Goal: Information Seeking & Learning: Learn about a topic

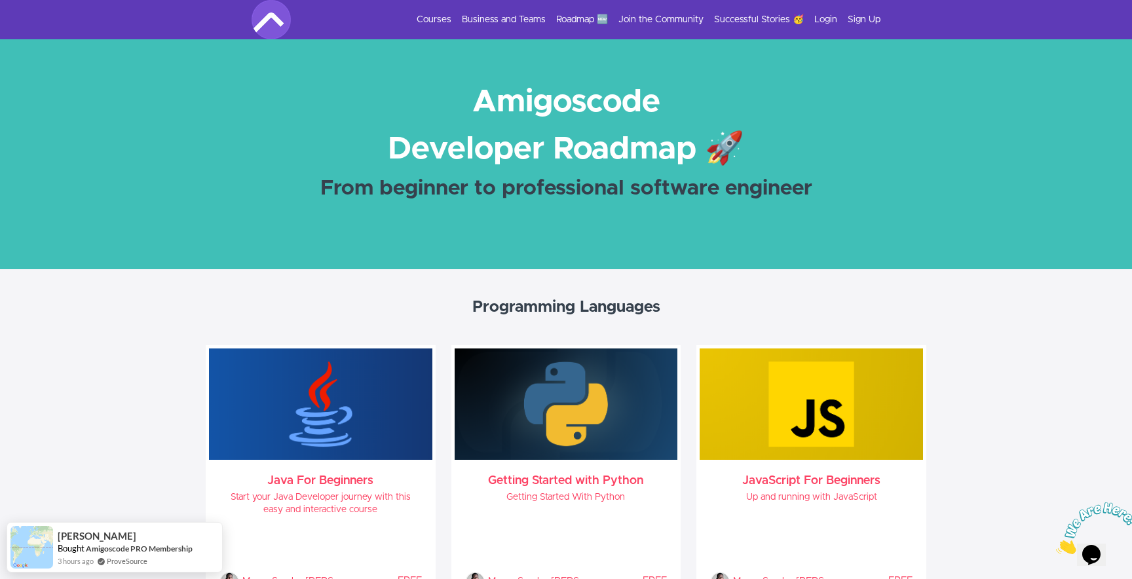
click at [556, 188] on strong "From beginner to professional software engineer" at bounding box center [566, 188] width 492 height 21
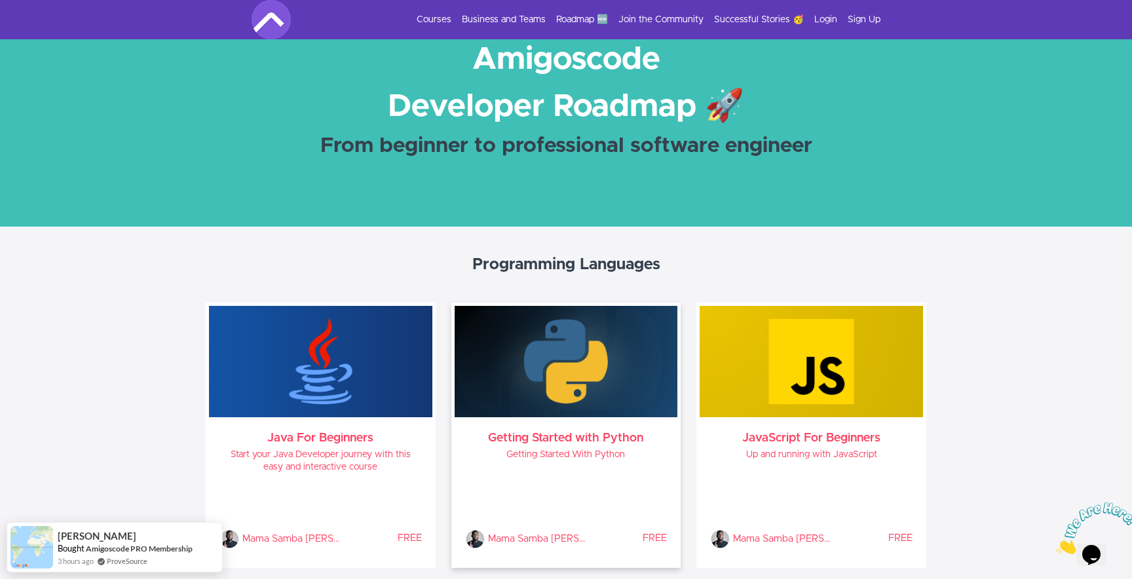
scroll to position [21, 0]
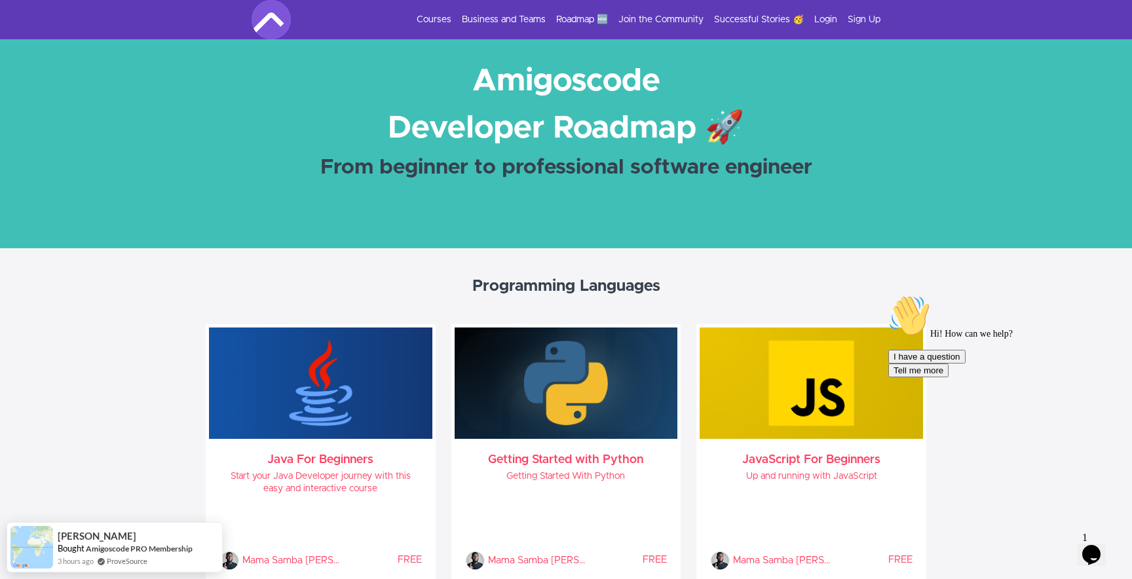
click at [537, 233] on section "Amigoscode Developer Roadmap 🚀 From beginner to professional software engineer" at bounding box center [566, 133] width 1132 height 230
click at [537, 105] on h1 "Developer Roadmap 🚀" at bounding box center [566, 128] width 655 height 47
click at [551, 62] on h1 "Amigoscode" at bounding box center [566, 81] width 655 height 47
click at [480, 170] on strong "From beginner to professional software engineer" at bounding box center [566, 167] width 492 height 21
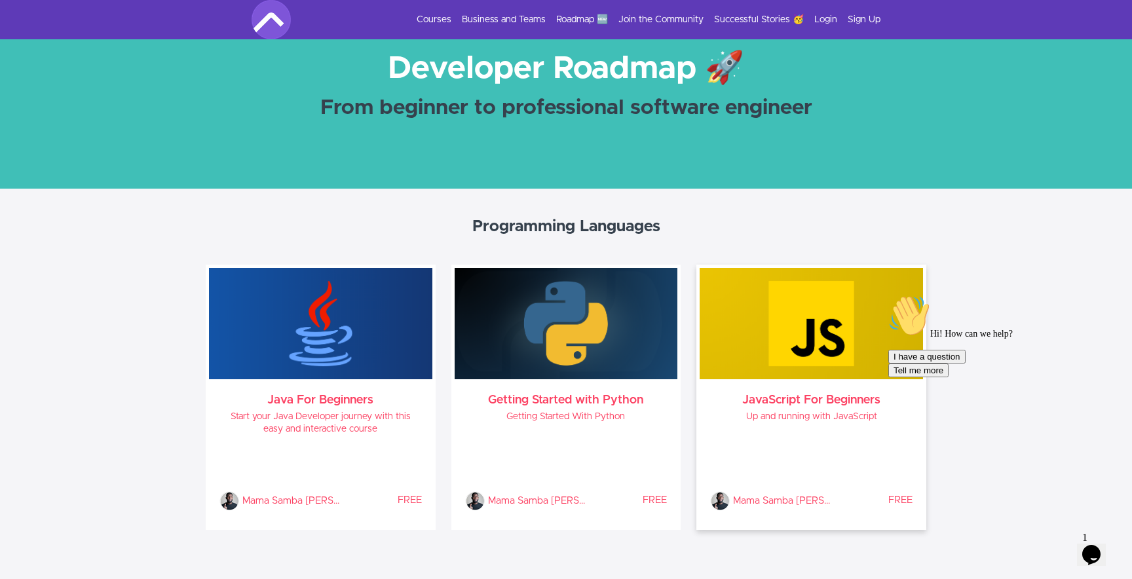
scroll to position [0, 0]
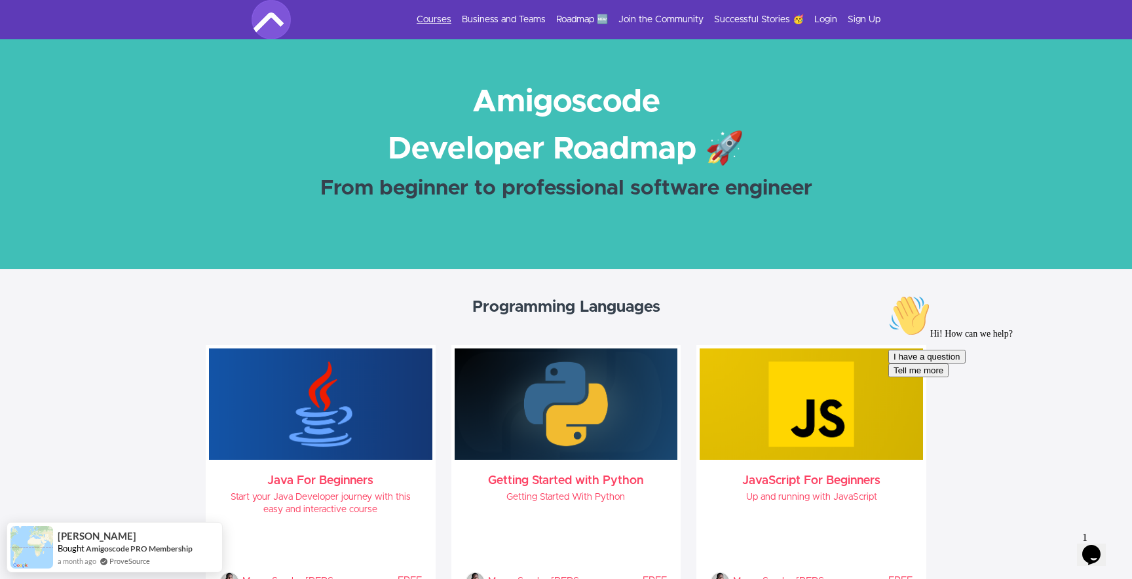
click at [446, 22] on link "Courses" at bounding box center [434, 19] width 35 height 13
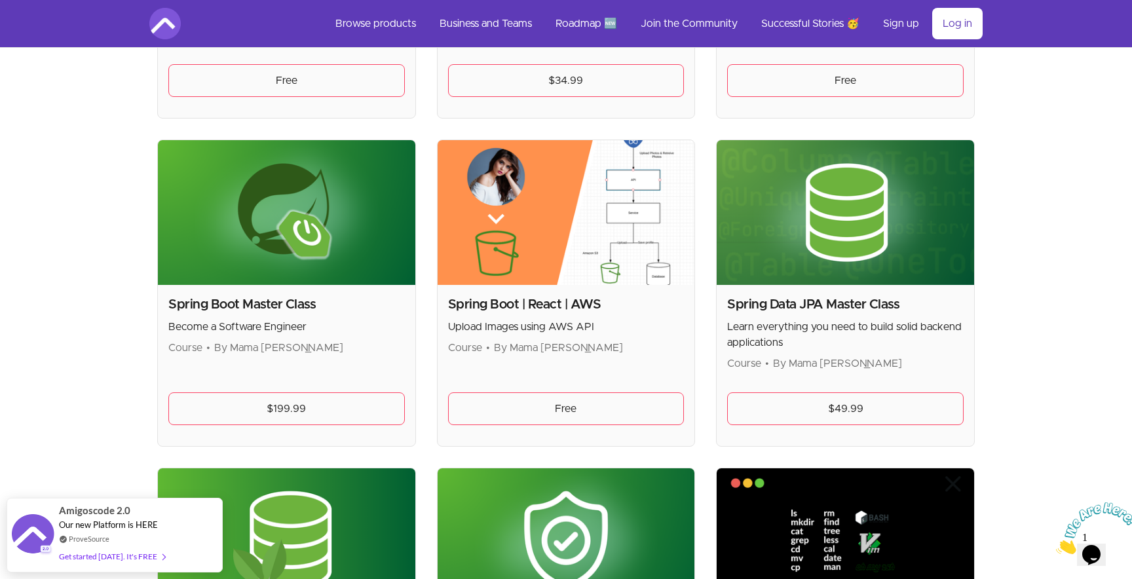
scroll to position [3134, 0]
